Goal: Check status

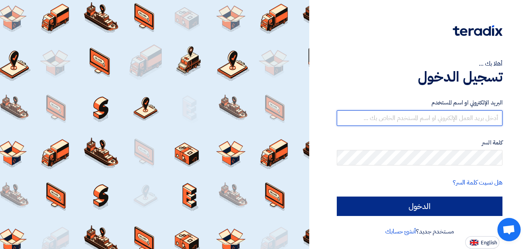
type input "[EMAIL_ADDRESS][DOMAIN_NAME]"
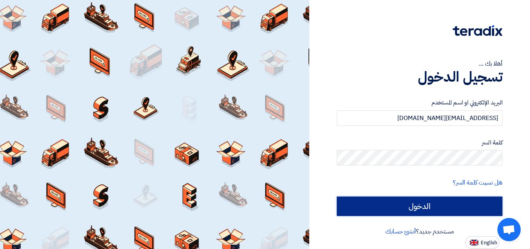
click at [414, 211] on input "الدخول" at bounding box center [420, 205] width 166 height 19
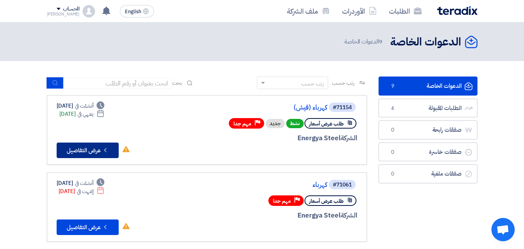
click at [99, 150] on button "Check details عرض التفاصيل" at bounding box center [88, 150] width 62 height 16
